Goal: Information Seeking & Learning: Learn about a topic

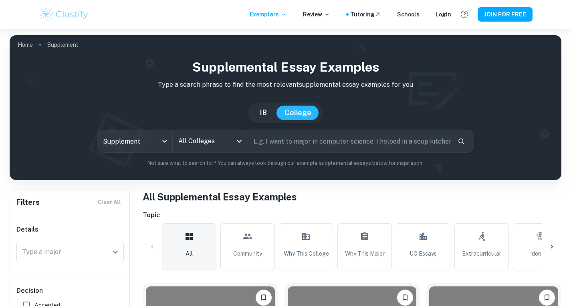
scroll to position [164, 0]
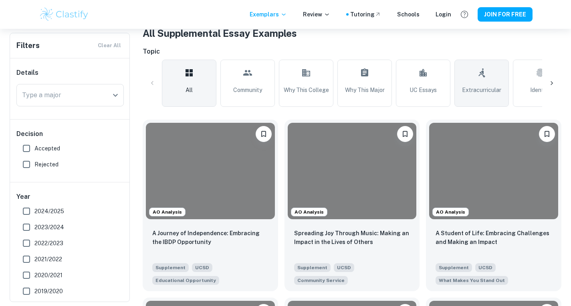
click at [488, 84] on link "Extracurricular" at bounding box center [481, 83] width 54 height 47
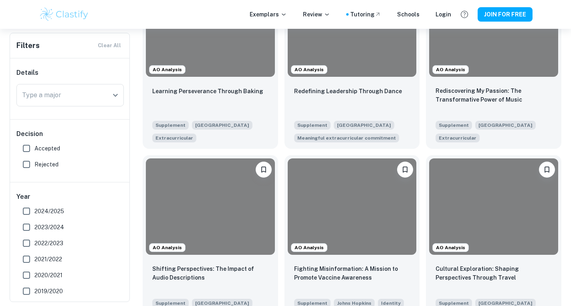
scroll to position [307, 0]
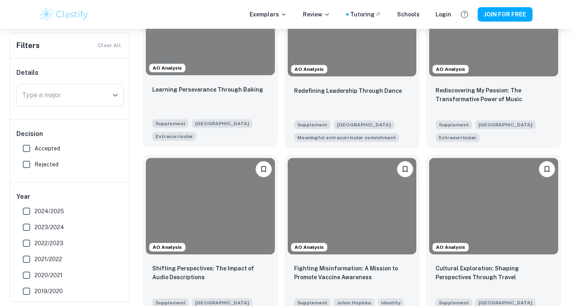
click at [237, 103] on div "Learning Perseverance Through Baking" at bounding box center [210, 98] width 116 height 27
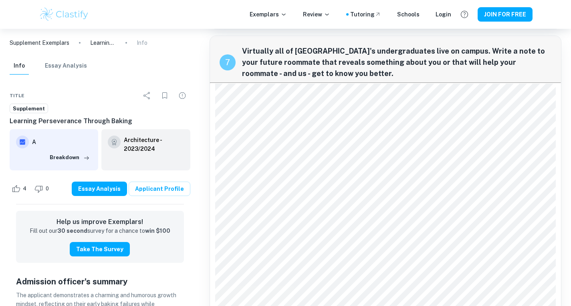
scroll to position [905, 0]
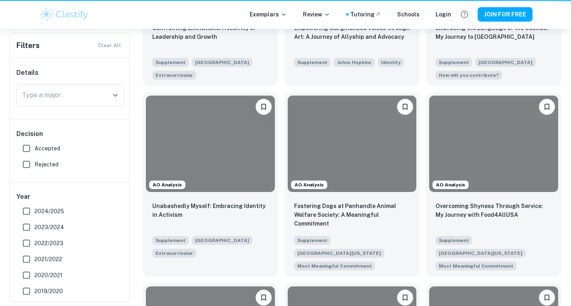
scroll to position [307, 0]
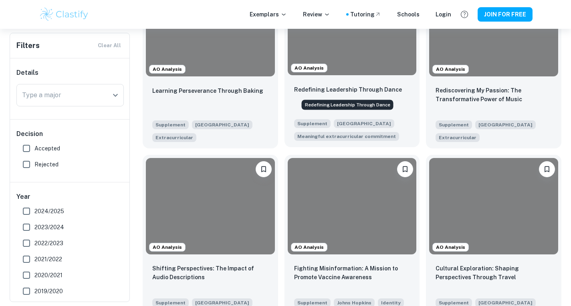
click at [343, 93] on p "Redefining Leadership Through Dance" at bounding box center [348, 89] width 108 height 9
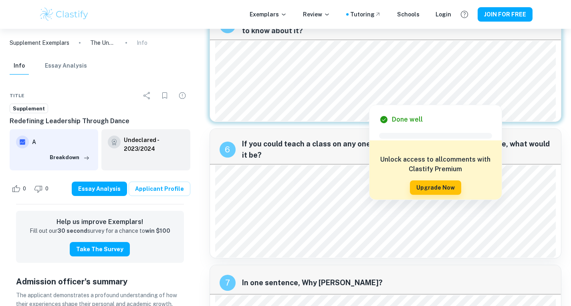
scroll to position [1034, 0]
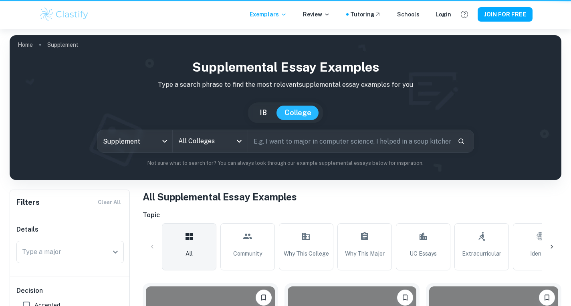
scroll to position [164, 0]
